Goal: Task Accomplishment & Management: Manage account settings

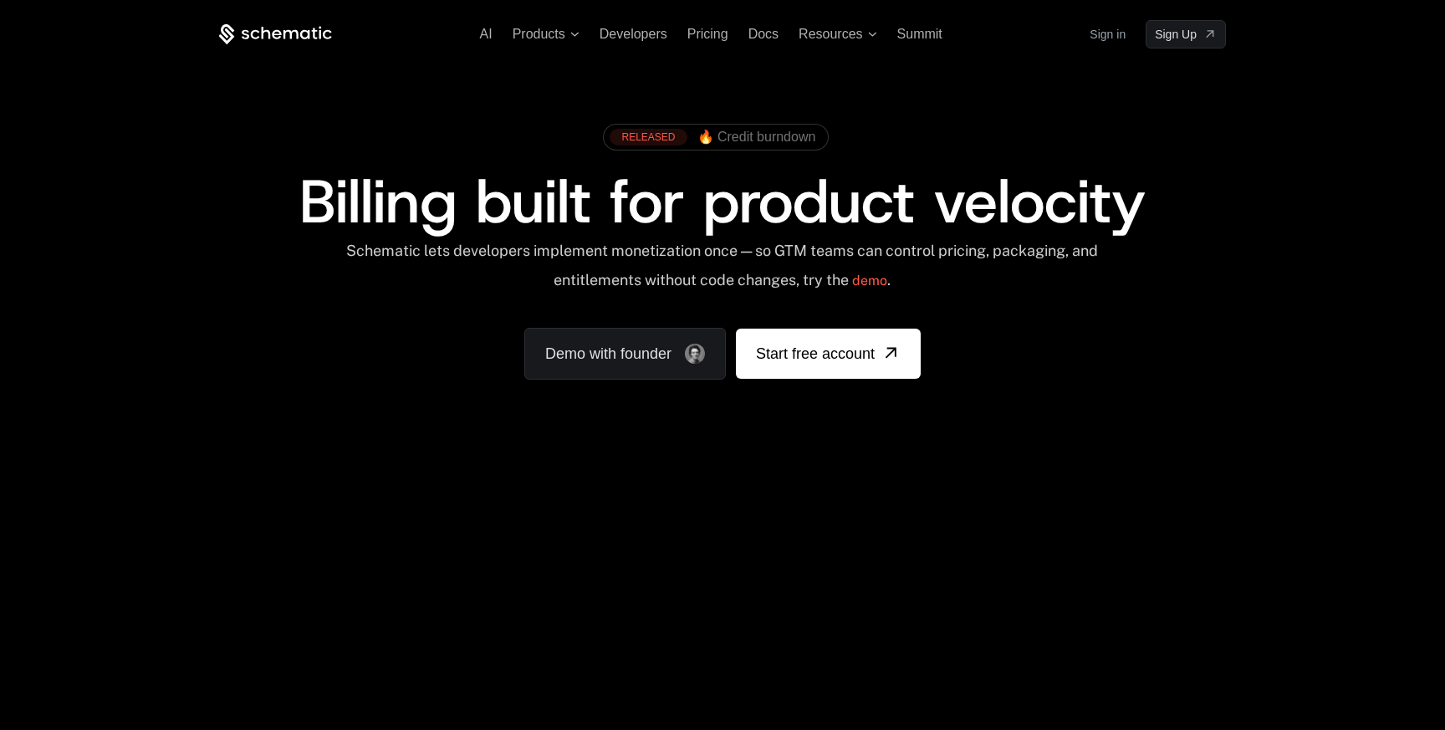
click at [1077, 28] on div "AI Products Developers Pricing Docs Resources Summit Sign in Sign Up" at bounding box center [722, 34] width 1007 height 28
click at [1094, 33] on link "Sign in" at bounding box center [1107, 34] width 36 height 27
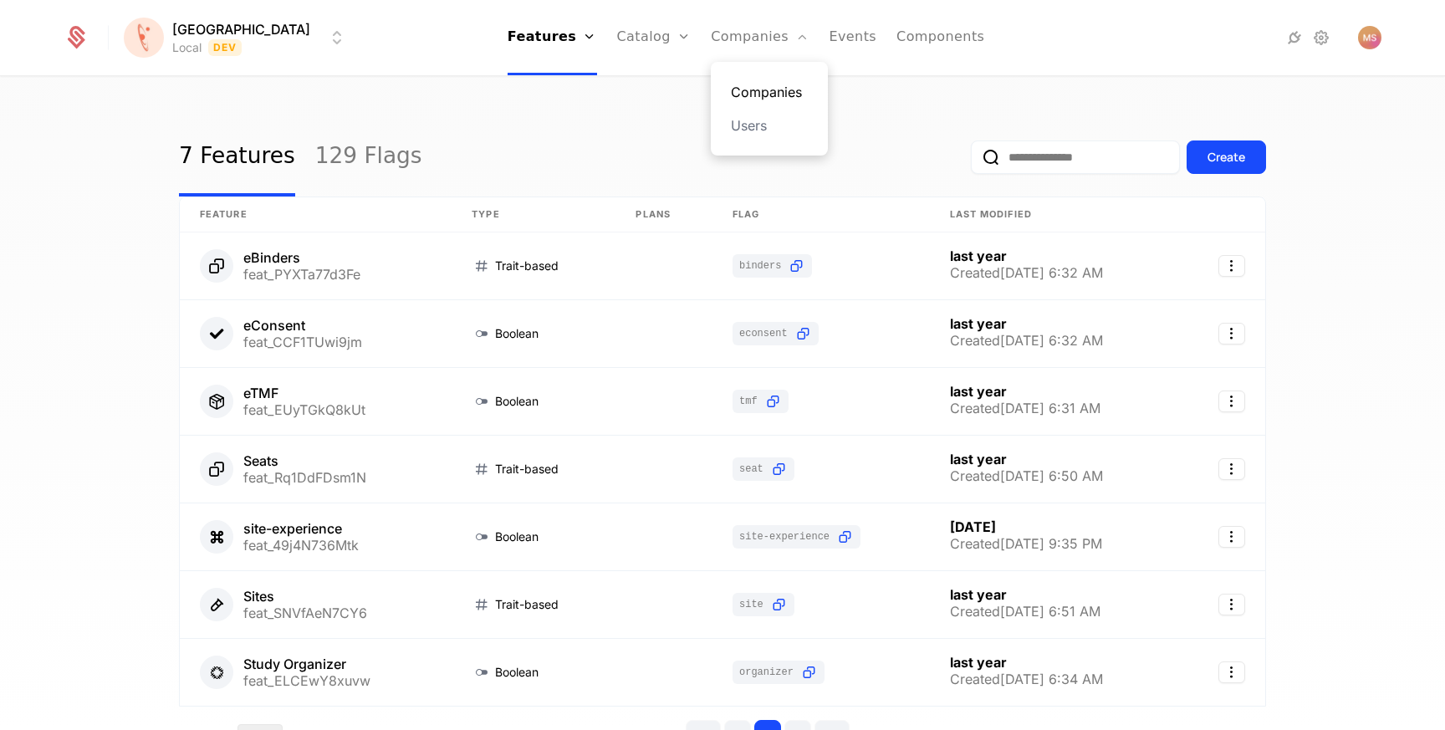
click at [731, 88] on link "Companies" at bounding box center [769, 92] width 77 height 20
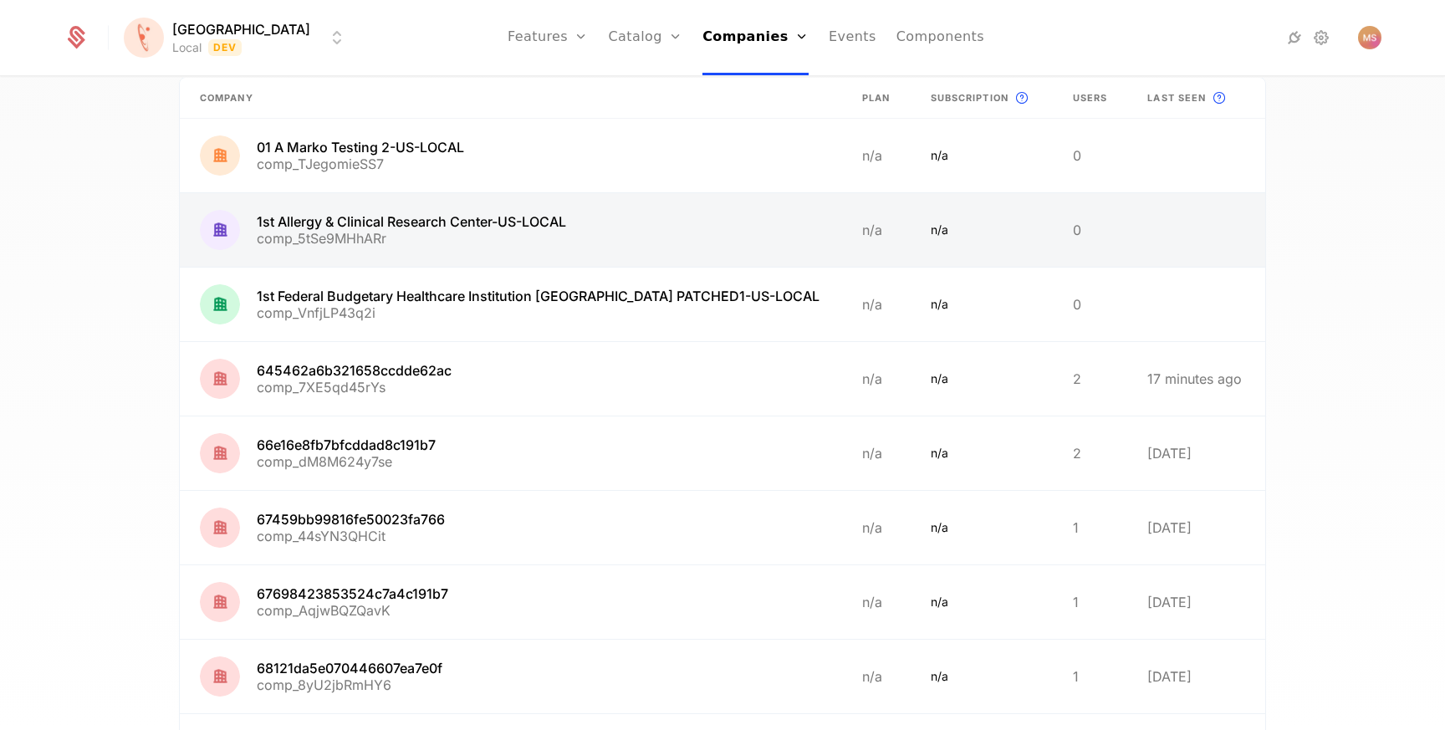
scroll to position [104, 0]
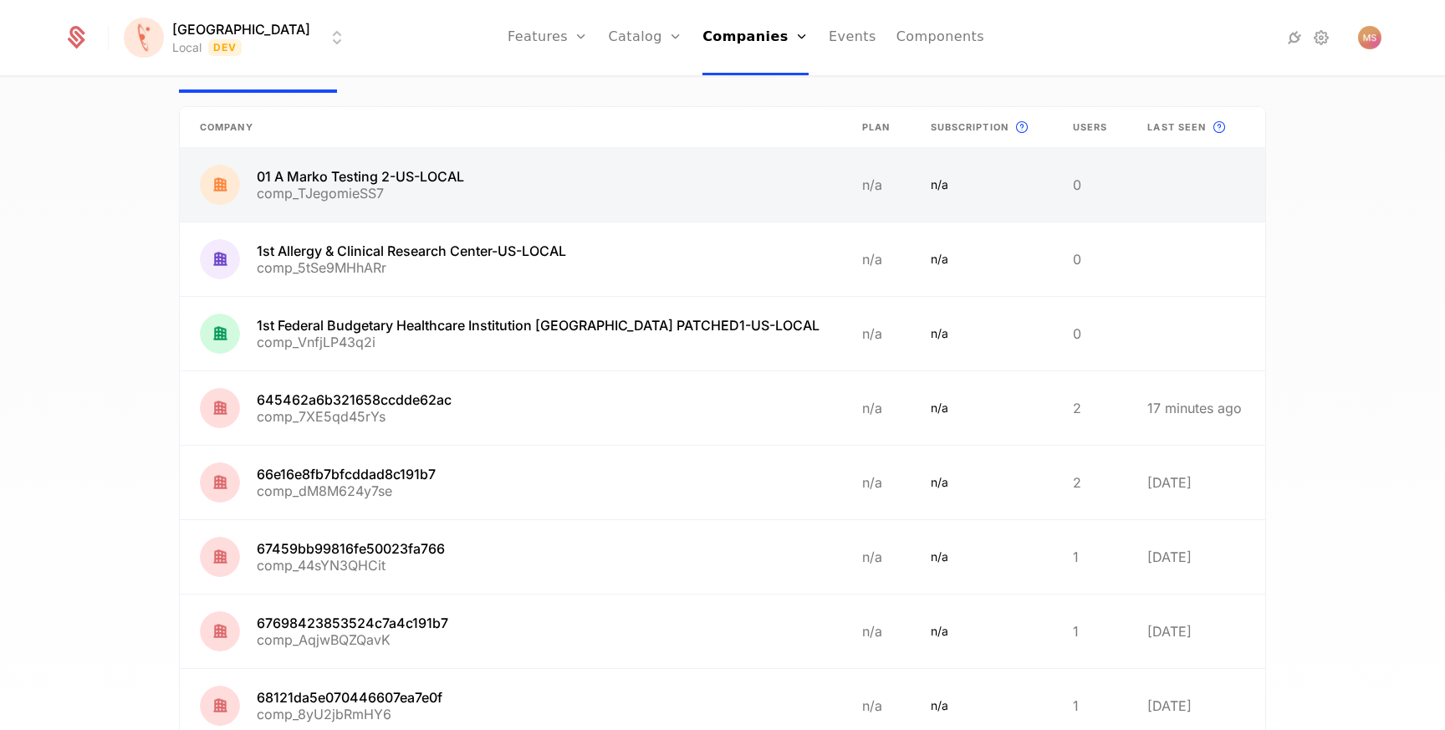
click at [377, 181] on link at bounding box center [511, 185] width 662 height 74
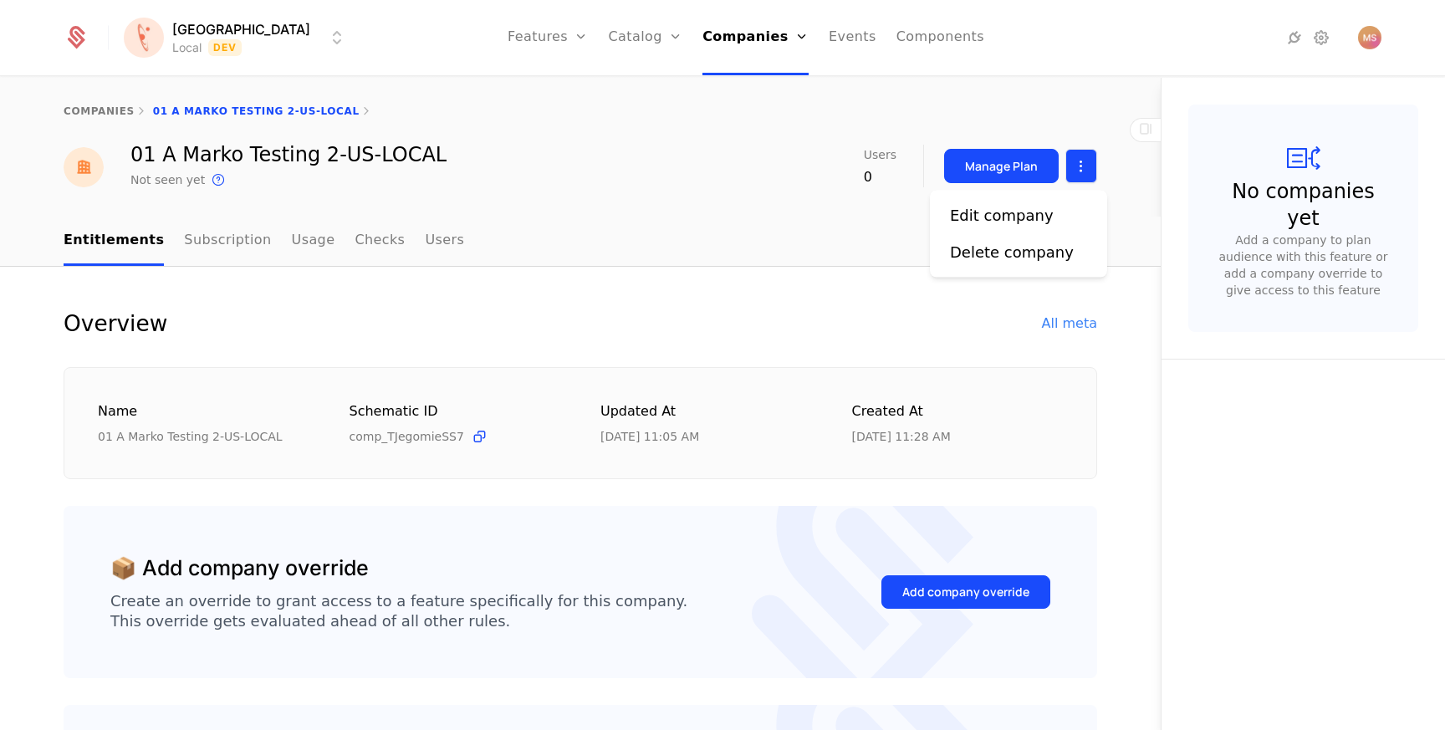
click at [1086, 168] on html "Florence Local Dev Features Features Flags Catalog Plans Add Ons Credits Config…" at bounding box center [722, 365] width 1445 height 730
click at [1047, 222] on div "Edit company" at bounding box center [1008, 215] width 117 height 23
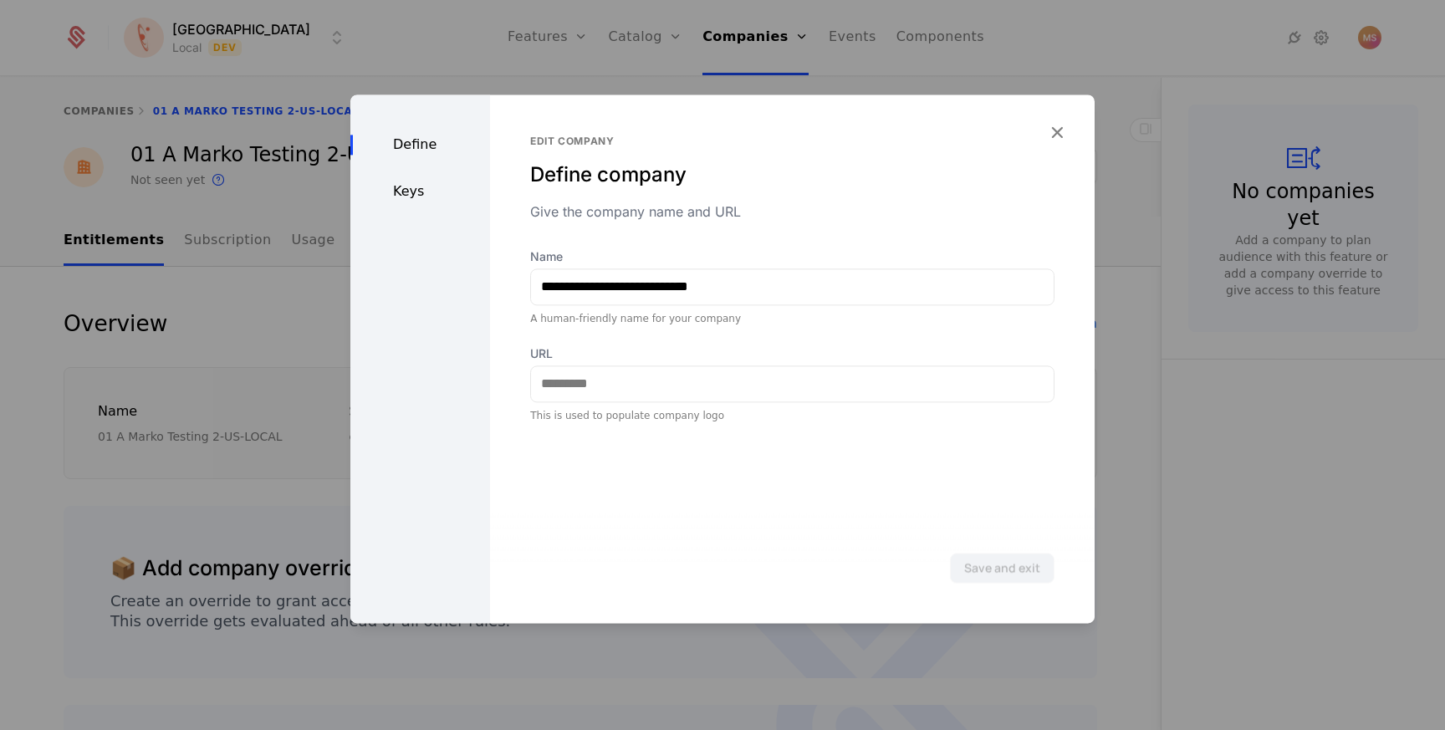
click at [407, 178] on div "Define Keys" at bounding box center [420, 358] width 140 height 528
click at [407, 191] on div "Keys" at bounding box center [420, 191] width 140 height 20
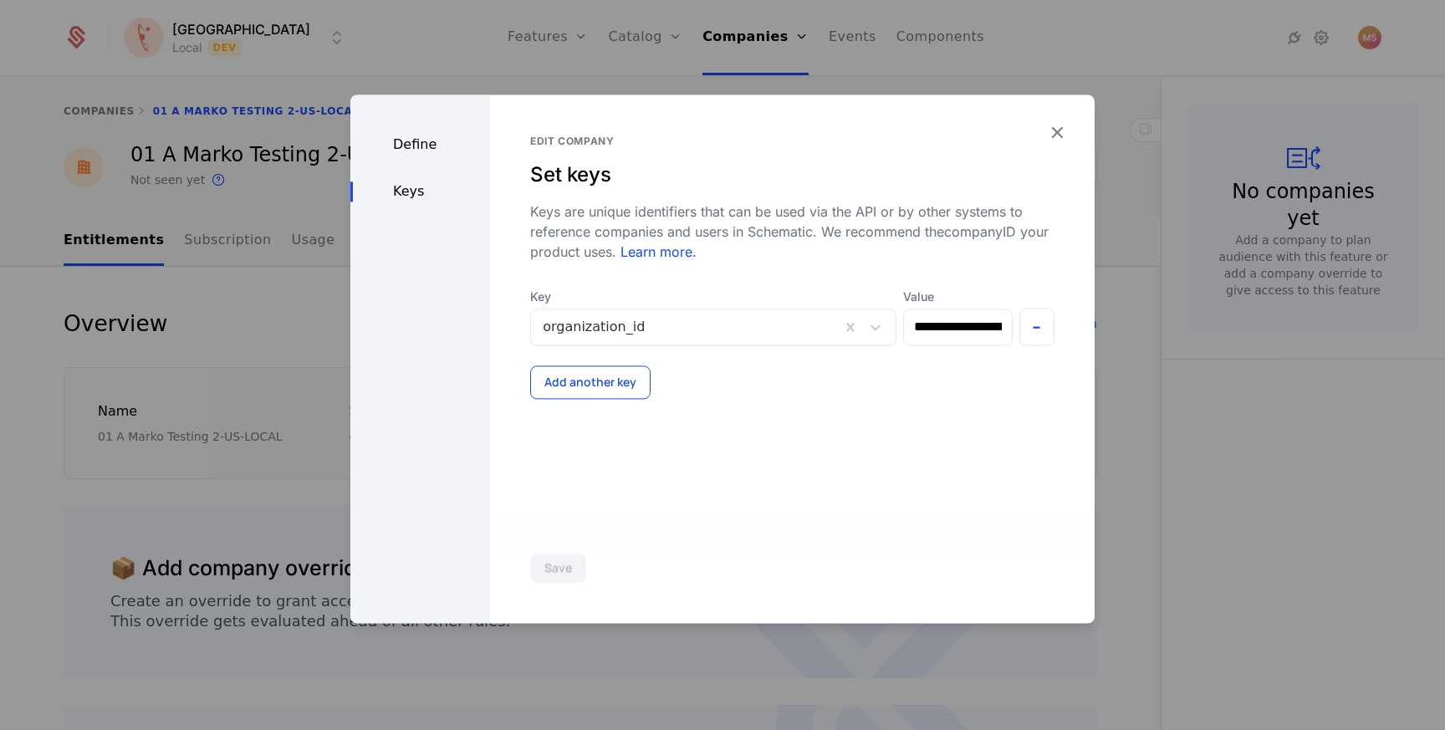
click at [634, 378] on button "Add another key" at bounding box center [590, 381] width 120 height 33
click at [612, 414] on div at bounding box center [679, 403] width 273 height 23
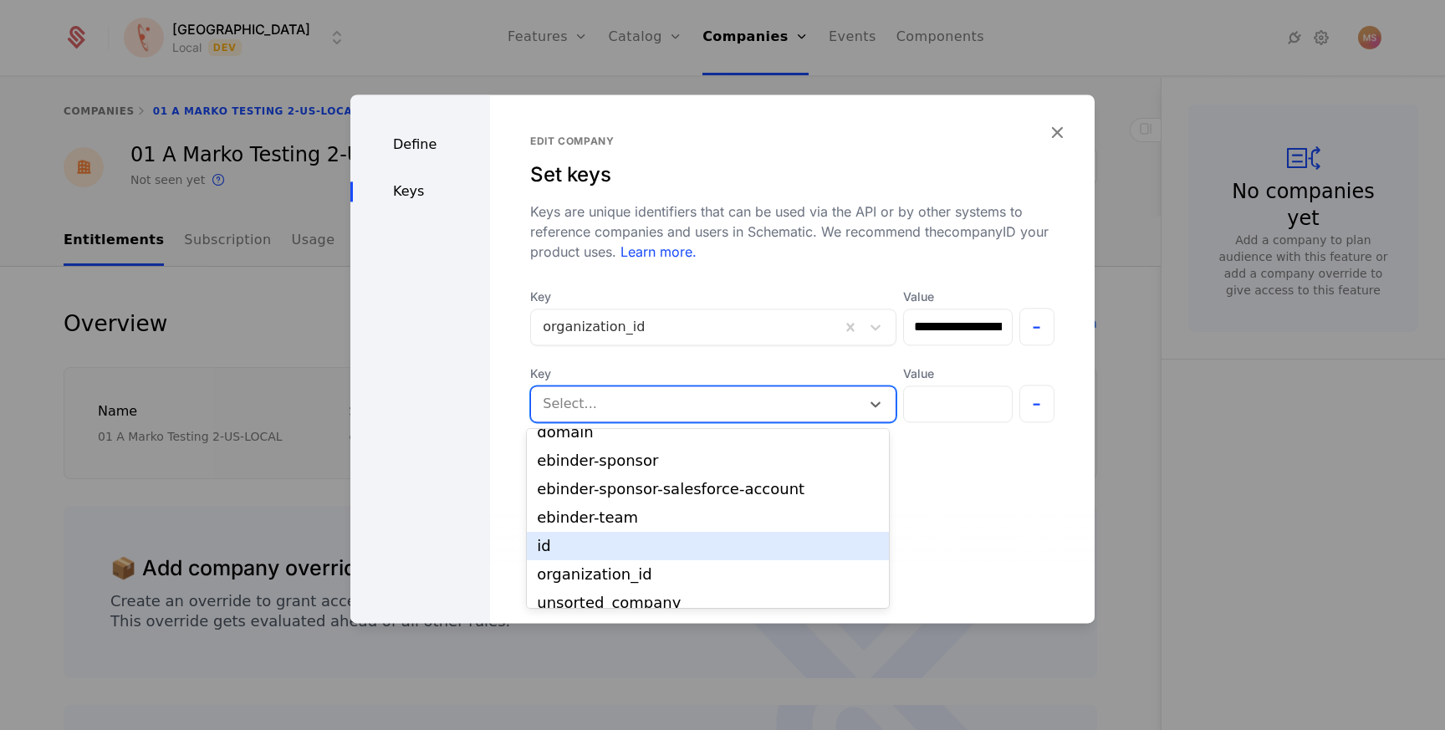
scroll to position [55, 0]
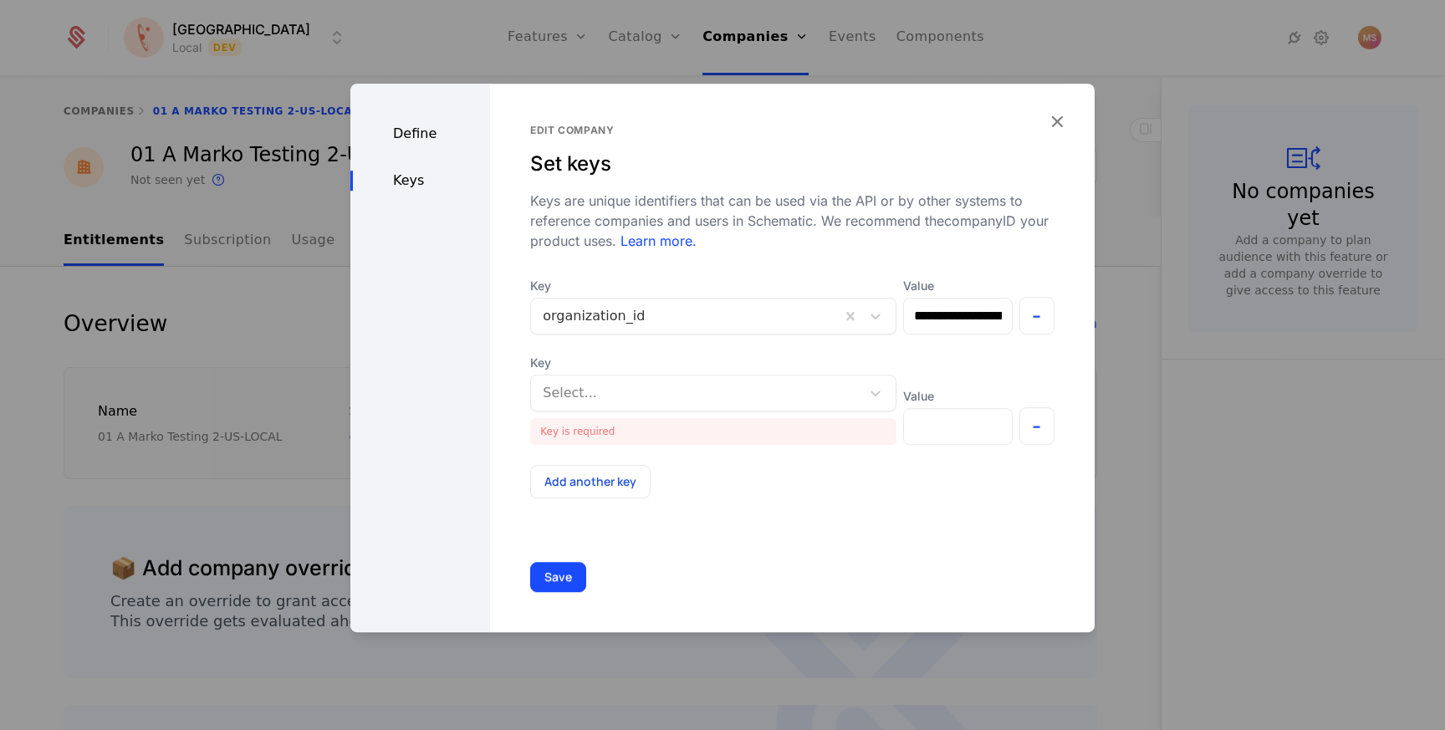
click at [983, 466] on div "Add another key" at bounding box center [792, 481] width 524 height 33
click at [860, 385] on div at bounding box center [875, 393] width 30 height 20
click at [946, 514] on div "**********" at bounding box center [792, 358] width 604 height 548
click at [1057, 120] on icon "button" at bounding box center [1057, 121] width 22 height 22
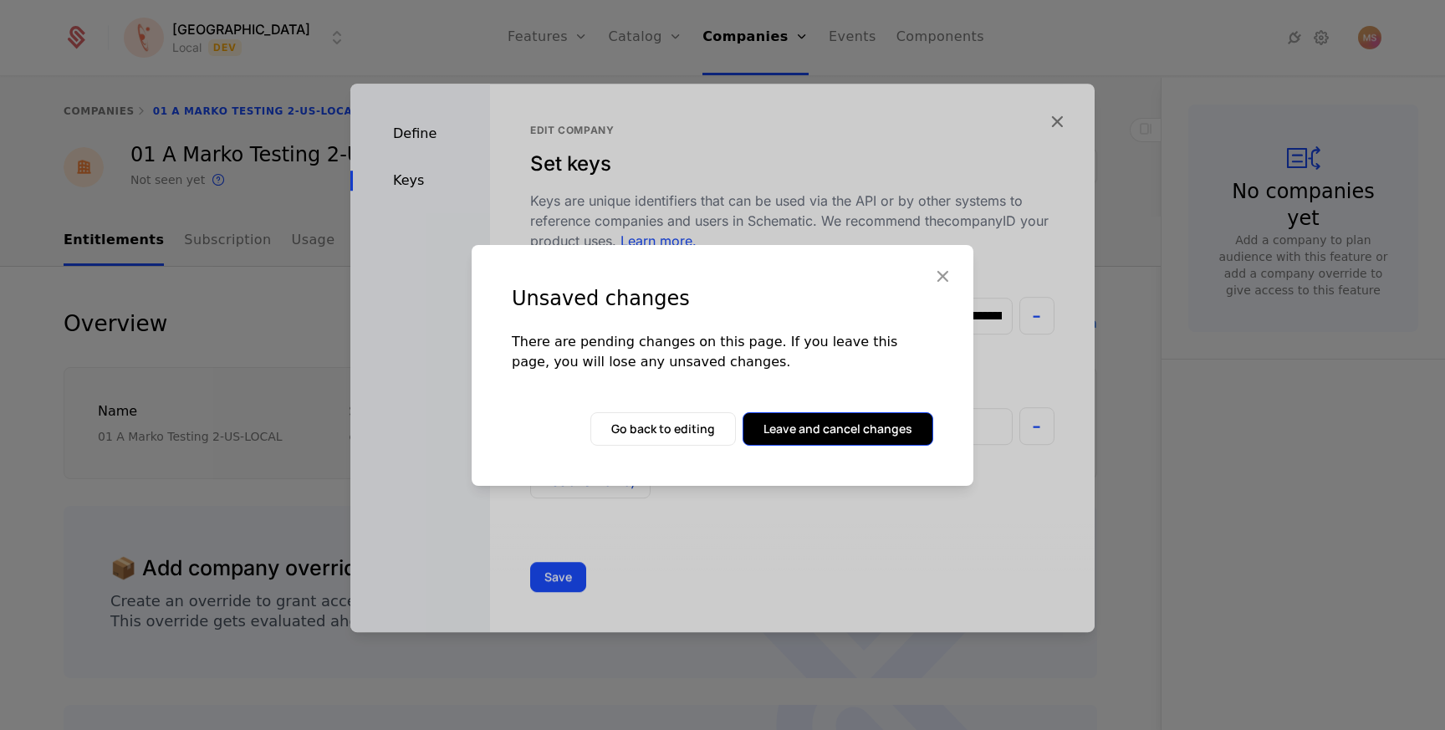
click at [786, 423] on button "Leave and cancel changes" at bounding box center [837, 428] width 191 height 33
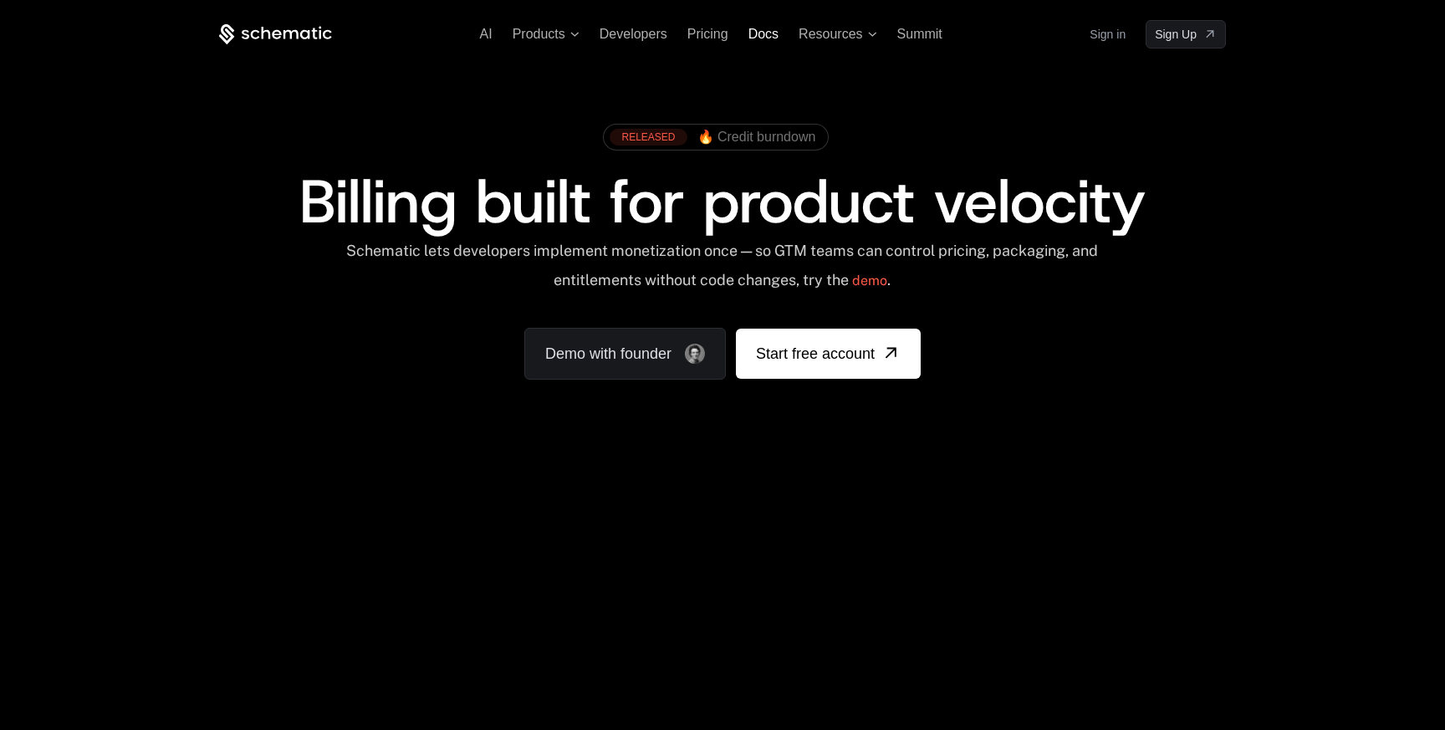
click at [756, 28] on span "Docs" at bounding box center [763, 34] width 30 height 14
